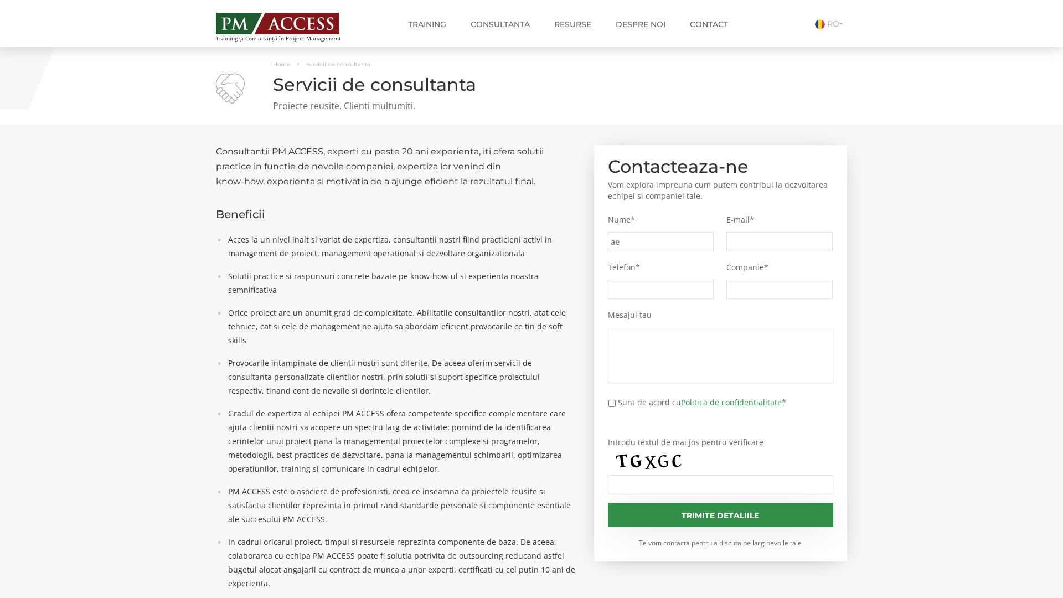
type input "ae5"
type input "e8c"
type input "1d2"
